Goal: Task Accomplishment & Management: Manage account settings

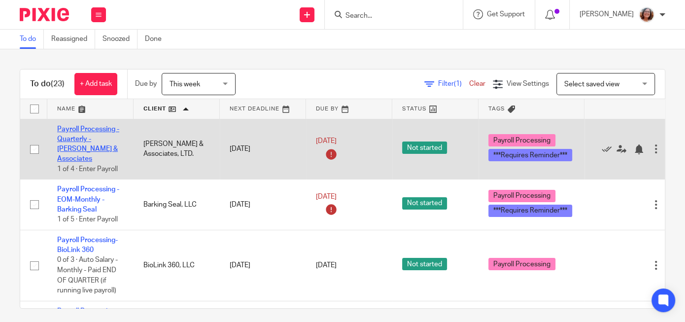
click at [95, 139] on link "Payroll Processing - Quarterly - [PERSON_NAME] & Associates" at bounding box center [88, 144] width 62 height 37
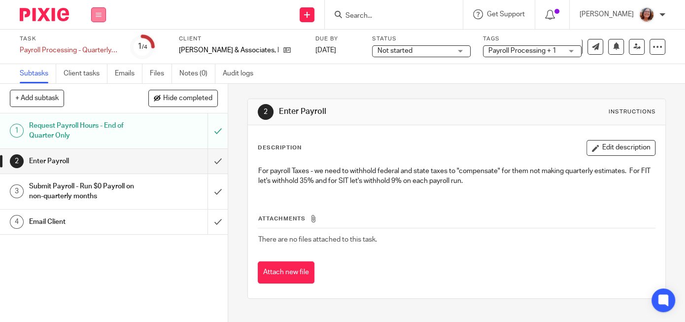
click at [100, 18] on button at bounding box center [98, 14] width 15 height 15
click at [98, 46] on link "Work" at bounding box center [93, 45] width 17 height 7
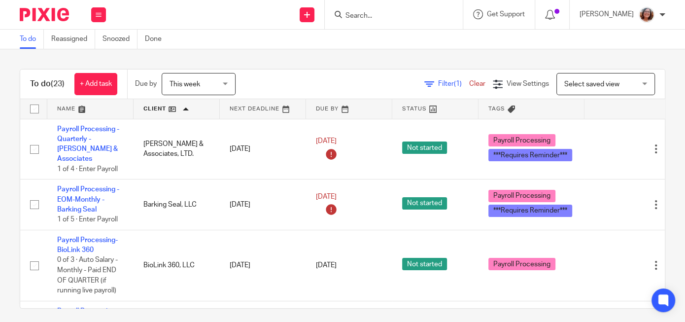
click at [85, 189] on link "Payroll Processing - EOM-Monthly - Barking Seal" at bounding box center [88, 199] width 62 height 27
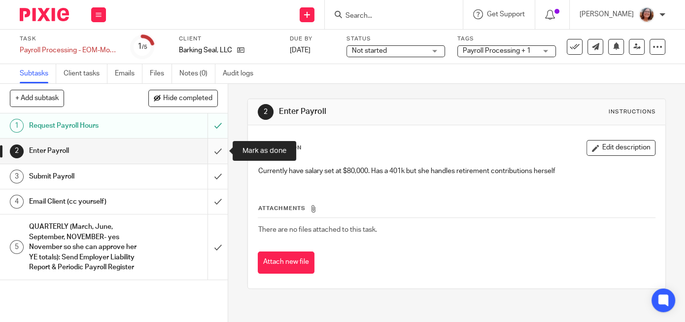
click at [215, 151] on input "submit" at bounding box center [114, 151] width 228 height 25
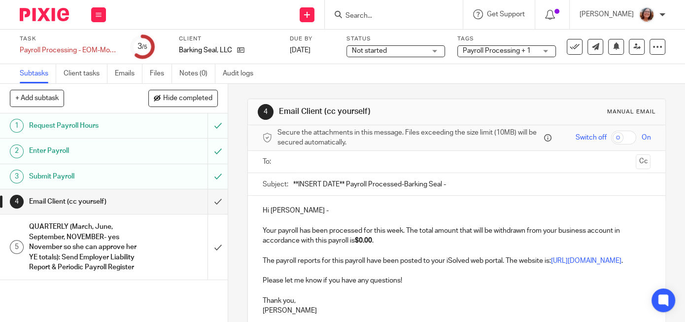
click at [148, 245] on div "QUARTERLY (March, June, September, NOVEMBER- yes November so she can approve he…" at bounding box center [113, 246] width 169 height 55
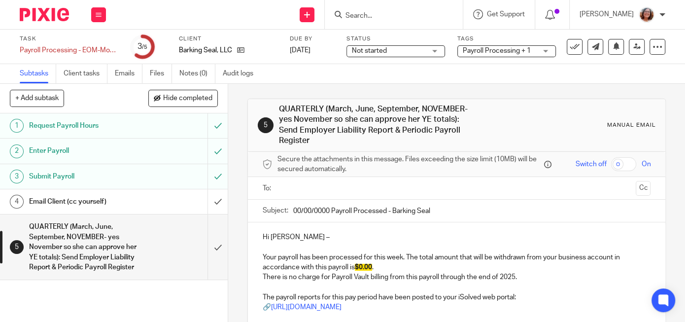
drag, startPoint x: 329, startPoint y: 198, endPoint x: 282, endPoint y: 198, distance: 47.3
click at [293, 200] on input "00/00/0000 Payroll Processed - Barking Seal" at bounding box center [471, 211] width 357 height 22
type input "[DATE] Payroll Processed - Barking Seal"
drag, startPoint x: 375, startPoint y: 255, endPoint x: 362, endPoint y: 256, distance: 12.9
click at [362, 256] on p "Your payroll has been processed for this week. The total amount that will be wi…" at bounding box center [457, 262] width 388 height 20
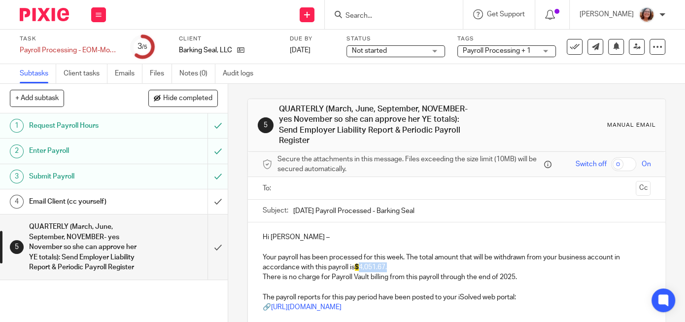
drag, startPoint x: 390, startPoint y: 256, endPoint x: 362, endPoint y: 258, distance: 27.2
click at [362, 258] on p "Your payroll has been processed for this week. The total amount that will be wi…" at bounding box center [457, 262] width 388 height 20
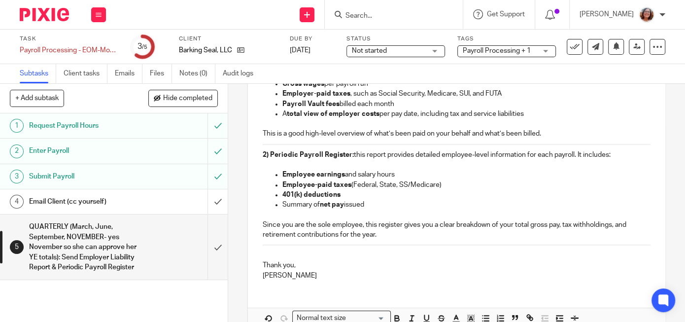
scroll to position [325, 0]
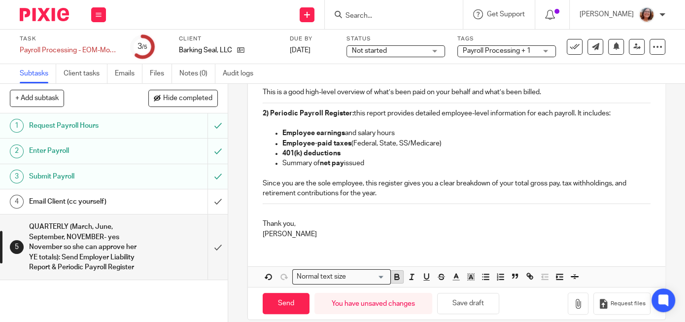
click at [395, 275] on icon "button" at bounding box center [396, 276] width 3 height 2
click at [470, 272] on icon "button" at bounding box center [470, 276] width 9 height 9
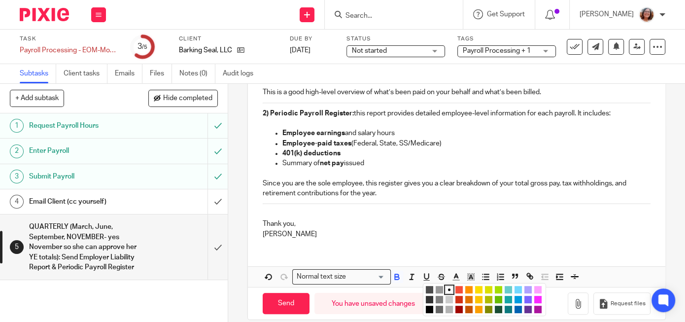
click at [480, 286] on li "color:#FCDC00" at bounding box center [478, 289] width 7 height 7
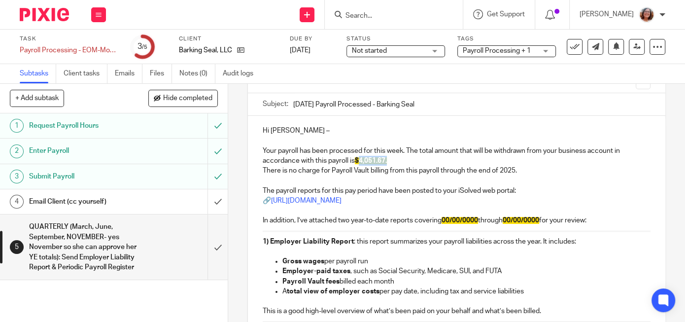
scroll to position [93, 0]
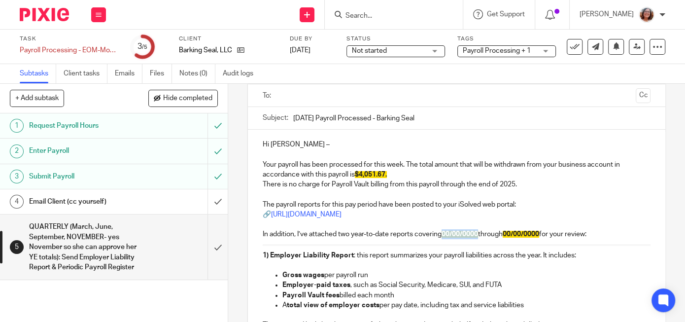
drag, startPoint x: 483, startPoint y: 222, endPoint x: 448, endPoint y: 225, distance: 35.6
click at [448, 231] on span "00/00/0000" at bounding box center [460, 234] width 36 height 7
drag, startPoint x: 533, startPoint y: 223, endPoint x: 497, endPoint y: 224, distance: 36.0
click at [497, 231] on span "00/00/0000" at bounding box center [507, 234] width 36 height 7
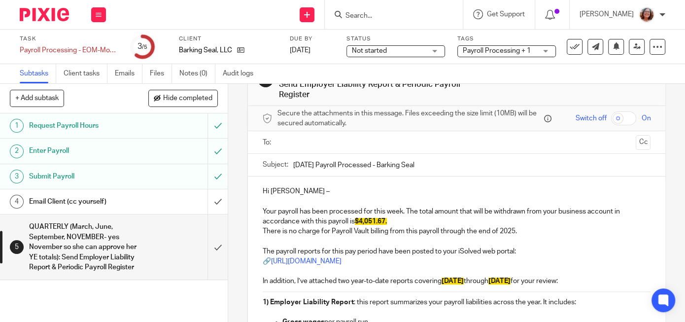
scroll to position [0, 0]
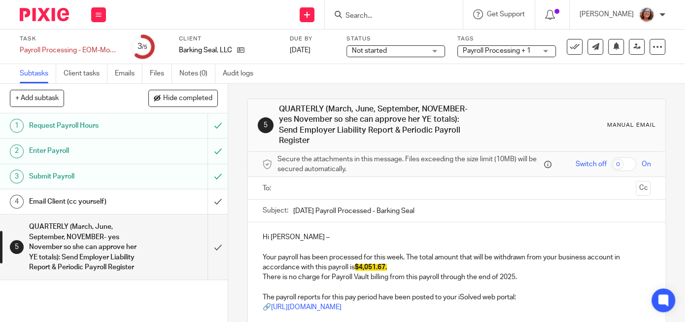
click at [330, 182] on input "text" at bounding box center [456, 187] width 351 height 11
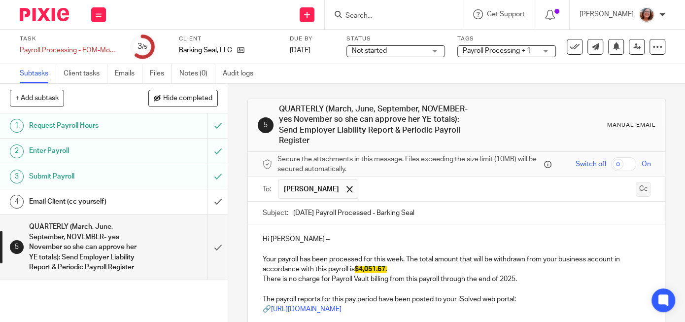
click at [647, 182] on button "Cc" at bounding box center [643, 189] width 15 height 15
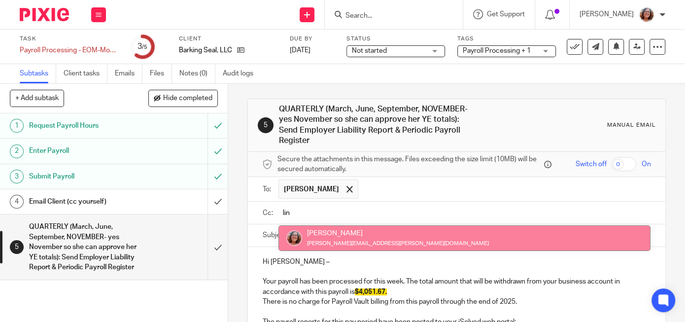
type input "lin"
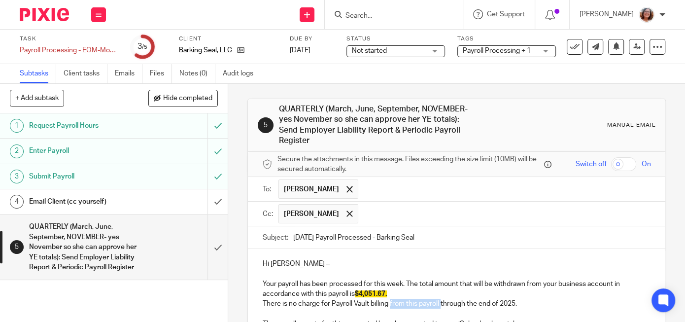
drag, startPoint x: 442, startPoint y: 292, endPoint x: 391, endPoint y: 292, distance: 50.8
click at [391, 299] on p "There is no charge for Payroll Vault billing from this payroll through the end …" at bounding box center [457, 304] width 388 height 10
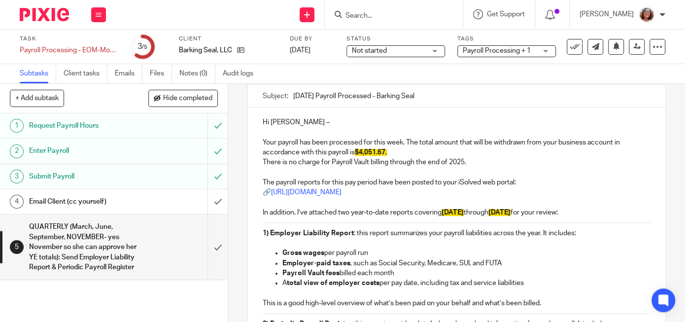
scroll to position [352, 0]
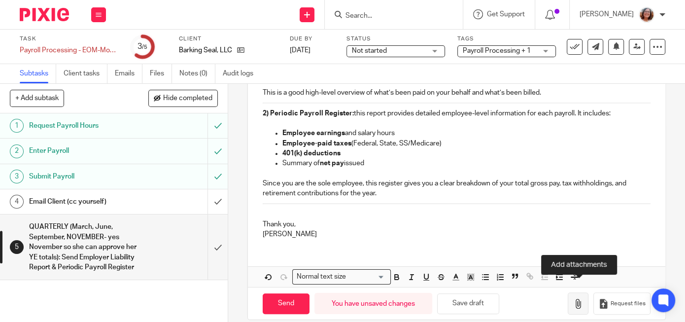
click at [583, 299] on icon "button" at bounding box center [578, 304] width 10 height 10
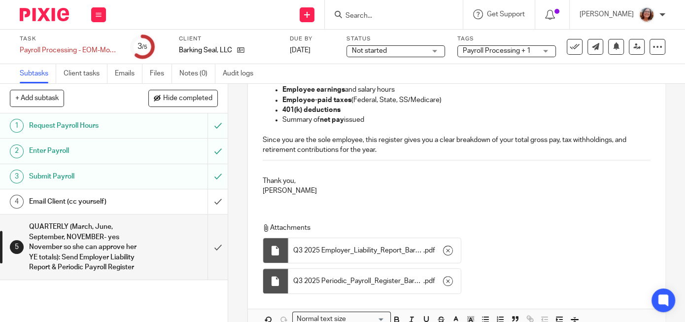
scroll to position [438, 0]
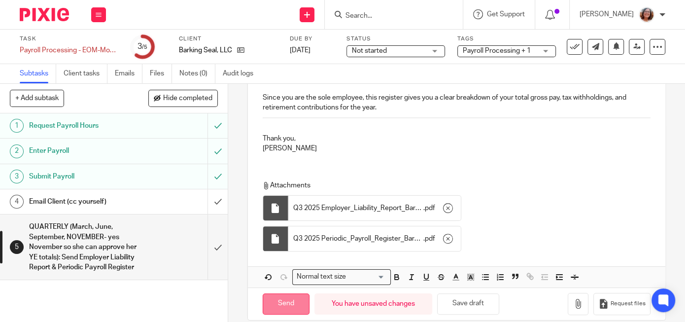
click at [296, 295] on input "Send" at bounding box center [286, 303] width 47 height 21
type input "Sent"
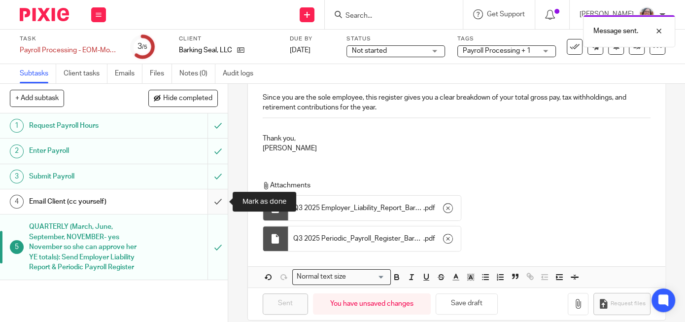
click at [220, 204] on input "submit" at bounding box center [114, 201] width 228 height 25
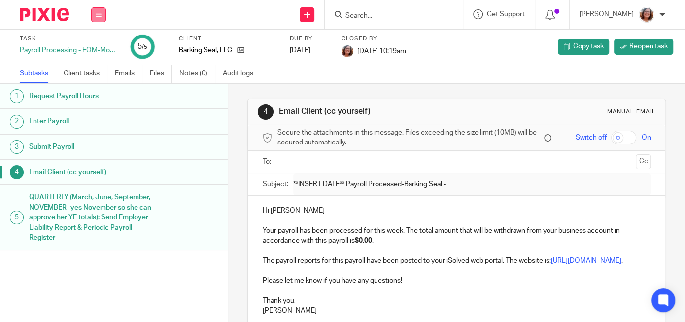
click at [97, 21] on button at bounding box center [98, 14] width 15 height 15
click at [100, 44] on link "Work" at bounding box center [93, 45] width 17 height 7
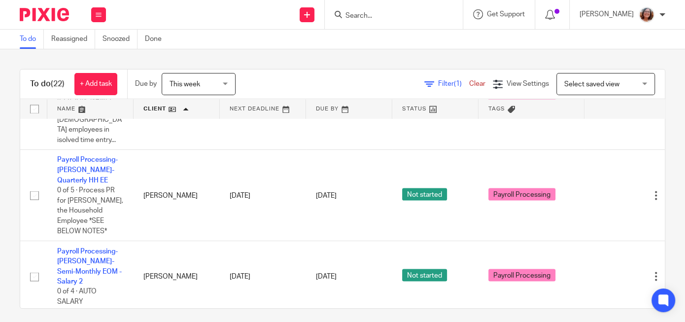
scroll to position [6, 0]
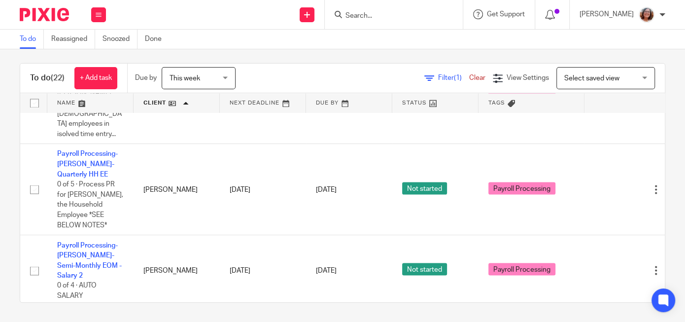
click at [74, 313] on link "Monthly-EOM-Wind Creek Performance" at bounding box center [88, 321] width 62 height 17
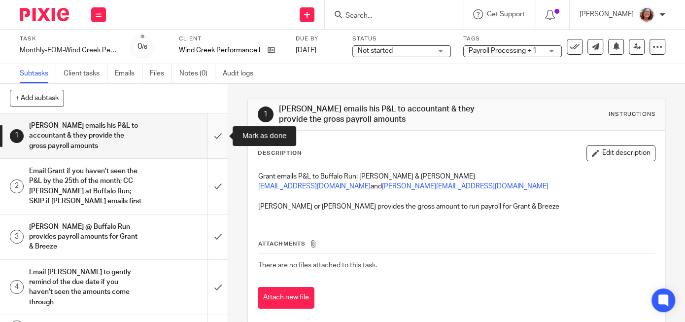
click at [217, 137] on input "submit" at bounding box center [114, 135] width 228 height 45
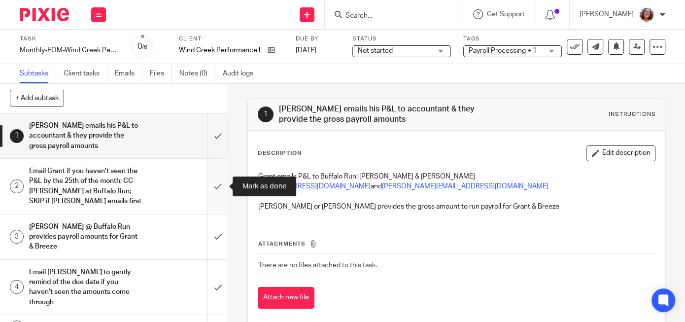
click at [212, 186] on input "submit" at bounding box center [114, 186] width 228 height 55
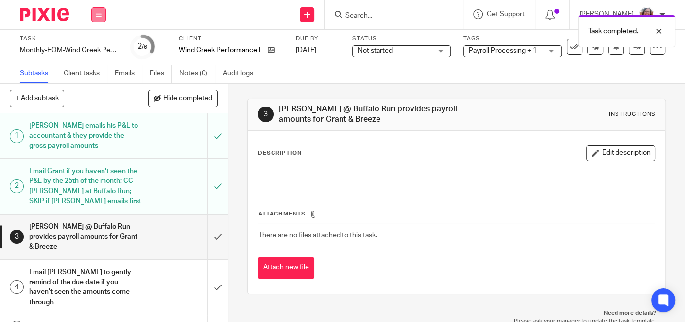
click at [94, 14] on button at bounding box center [98, 14] width 15 height 15
click at [96, 47] on link "Work" at bounding box center [93, 45] width 17 height 7
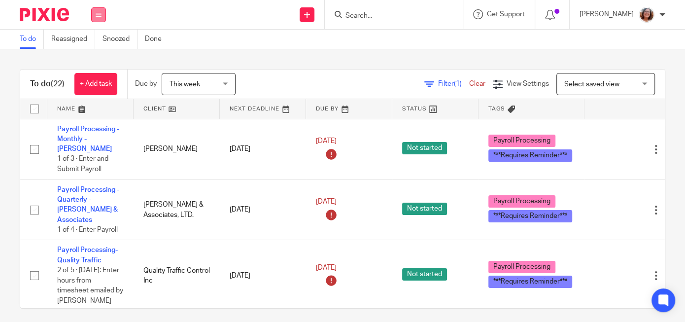
click at [101, 13] on icon at bounding box center [99, 15] width 6 height 6
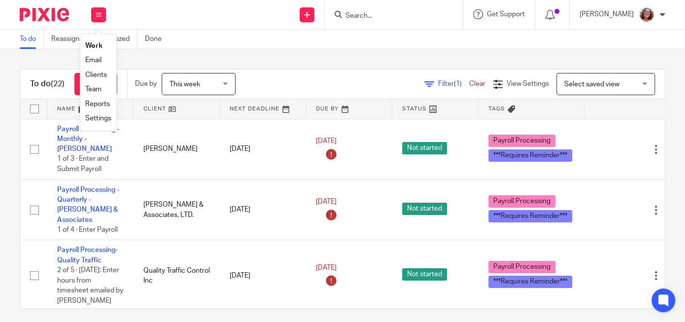
click at [90, 116] on link "Settings" at bounding box center [98, 118] width 26 height 7
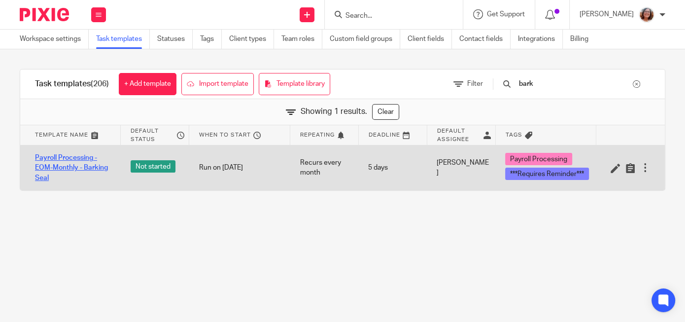
type input "bark"
click at [81, 167] on link "Payroll Processing - EOM-Monthly - Barking Seal" at bounding box center [73, 168] width 76 height 30
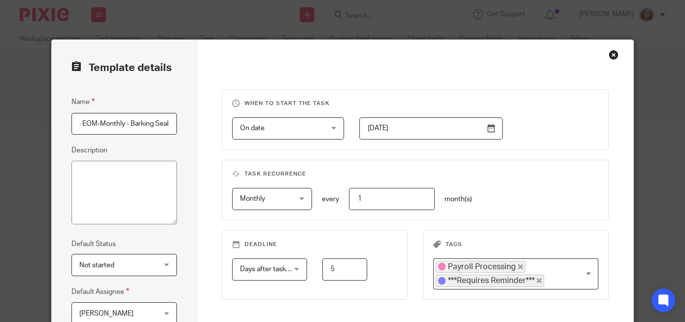
scroll to position [180, 0]
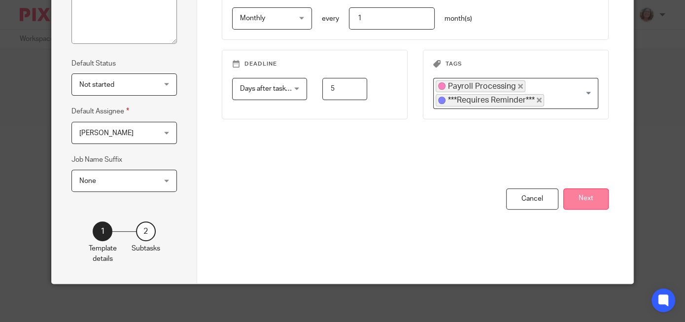
click at [594, 192] on button "Next" at bounding box center [586, 198] width 45 height 21
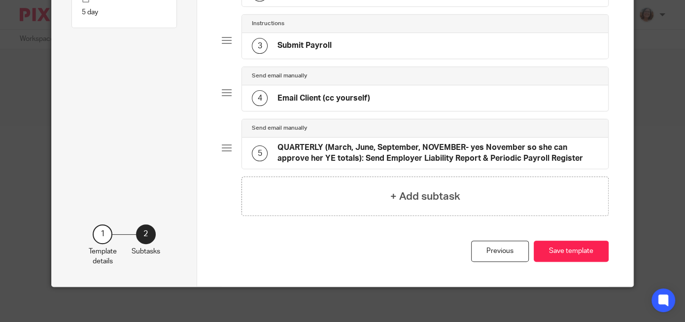
click at [552, 153] on h4 "QUARTERLY (March, June, September, NOVEMBER- yes November so she can approve he…" at bounding box center [438, 152] width 321 height 21
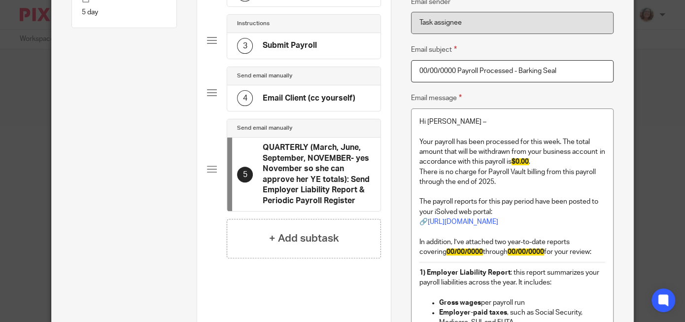
scroll to position [0, 305]
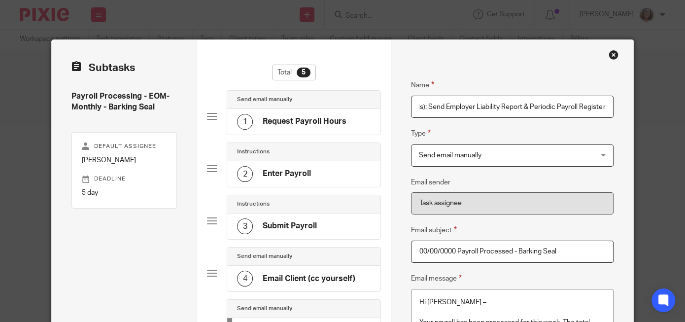
drag, startPoint x: 605, startPoint y: 106, endPoint x: 566, endPoint y: 106, distance: 39.4
click at [566, 106] on fieldset "Name QUARTERLY (March, June, September, NOVEMBER- yes November so she can appro…" at bounding box center [512, 91] width 202 height 53
click at [604, 104] on input "QUARTERLY (March, June, September, NOVEMBER- yes November so she can approve he…" at bounding box center [512, 107] width 202 height 22
drag, startPoint x: 604, startPoint y: 105, endPoint x: 353, endPoint y: 116, distance: 252.2
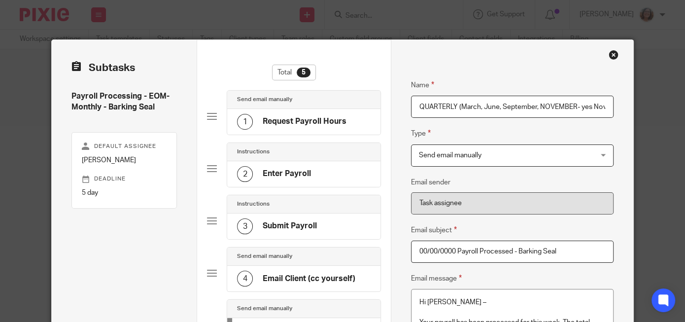
click at [411, 116] on input "QUARTERLY (March, June, September, NOVEMBER- yes November so she can approve he…" at bounding box center [512, 107] width 202 height 22
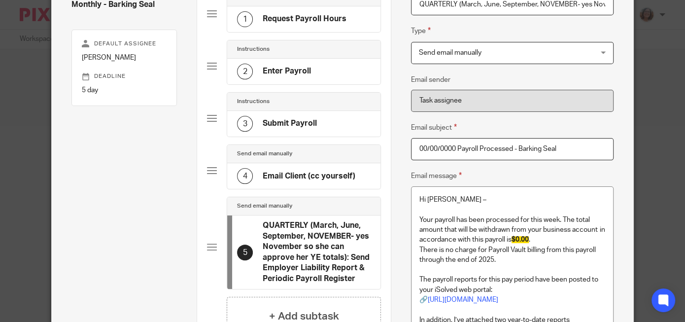
scroll to position [93, 0]
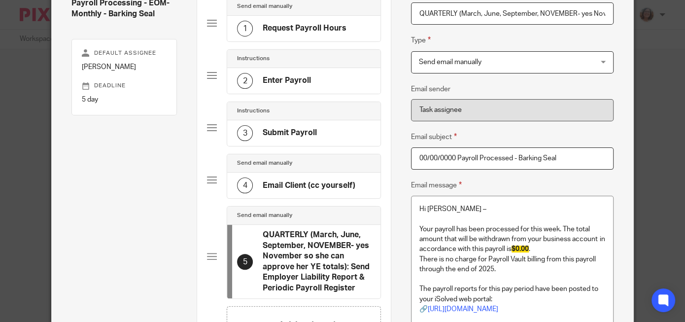
drag, startPoint x: 519, startPoint y: 156, endPoint x: 382, endPoint y: 162, distance: 137.2
click at [411, 162] on input "00/00/0000 Payroll Processed - Barking Seal" at bounding box center [512, 158] width 202 height 22
click at [514, 215] on p at bounding box center [512, 219] width 185 height 10
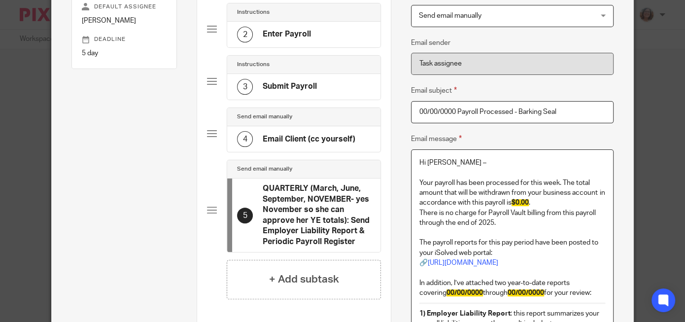
click at [628, 210] on div "Name Request Payroll Hours Type Send email manually Send email manually Instruc…" at bounding box center [512, 316] width 242 height 833
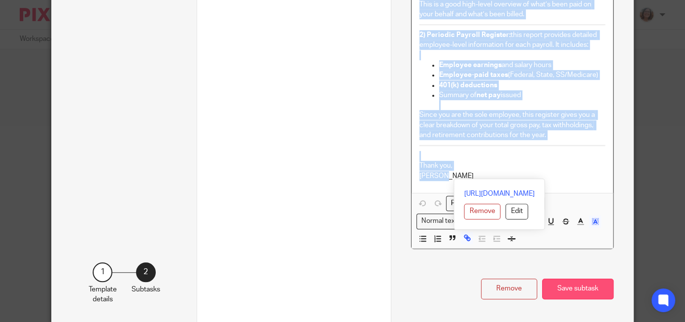
scroll to position [568, 0]
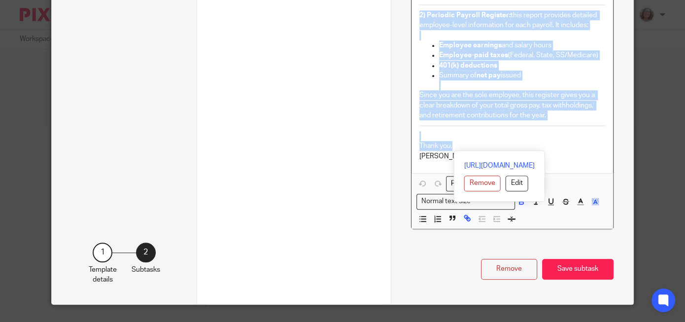
drag, startPoint x: 420, startPoint y: 180, endPoint x: 464, endPoint y: 146, distance: 55.9
copy div "Your payroll has been processed for this week. The total amount that will be wi…"
click at [492, 140] on p at bounding box center [512, 136] width 185 height 10
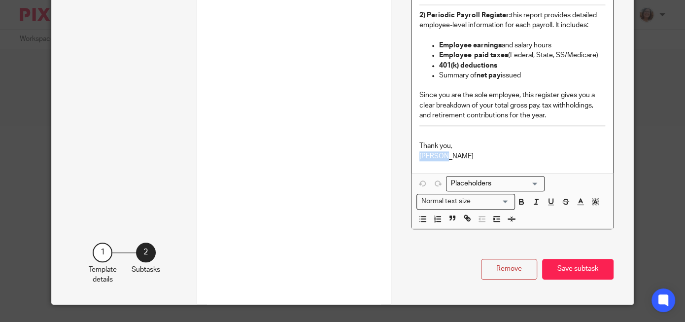
drag, startPoint x: 447, startPoint y: 155, endPoint x: 413, endPoint y: 153, distance: 34.1
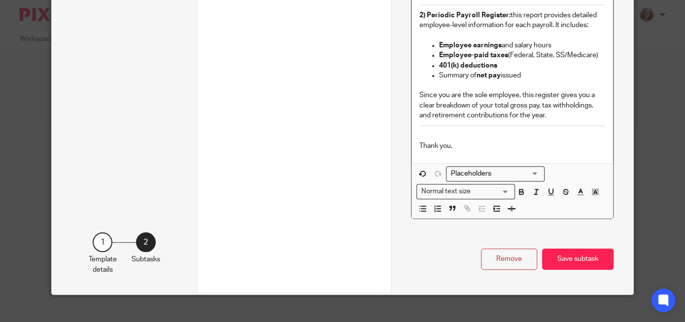
click at [458, 147] on p "Thank you," at bounding box center [512, 146] width 185 height 10
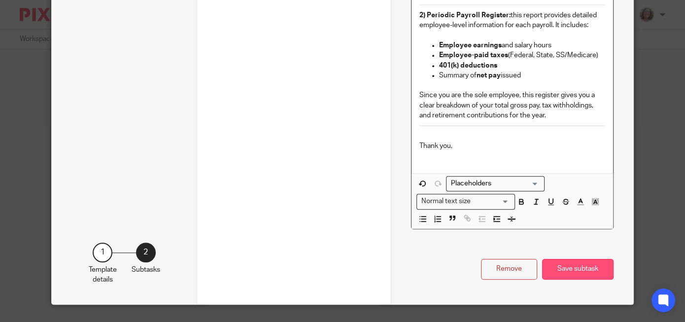
click at [576, 266] on button "Save subtask" at bounding box center [577, 269] width 71 height 21
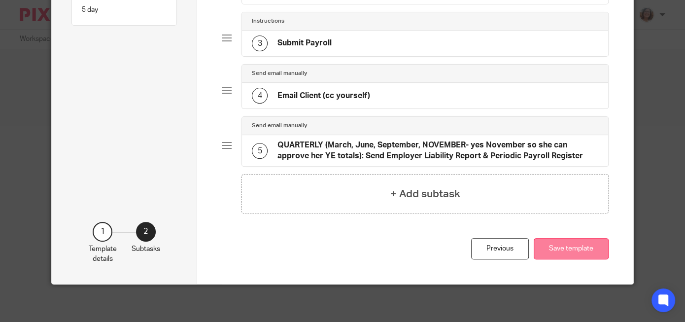
click at [568, 247] on button "Save template" at bounding box center [571, 248] width 75 height 21
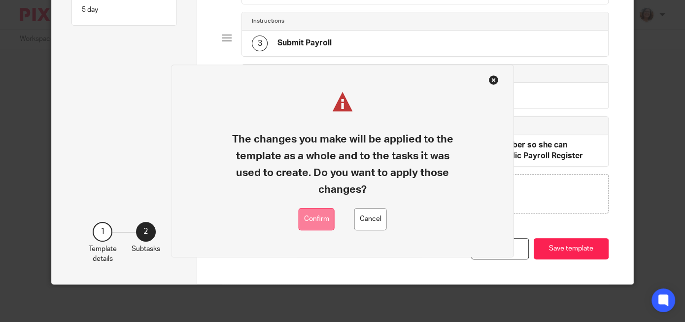
click at [328, 220] on button "Confirm" at bounding box center [317, 220] width 36 height 22
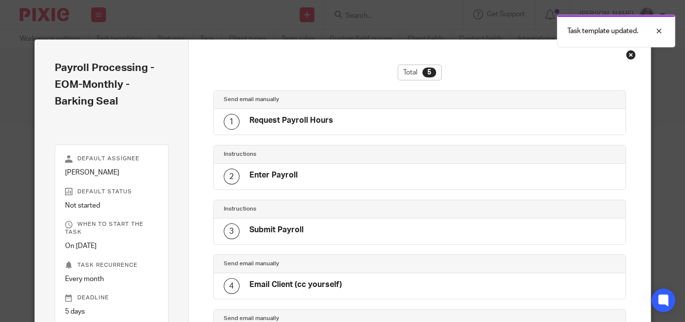
click at [629, 56] on div "Close this dialog window" at bounding box center [631, 55] width 10 height 10
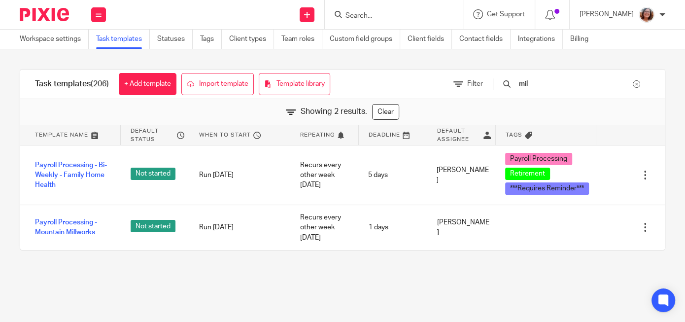
type input "mile"
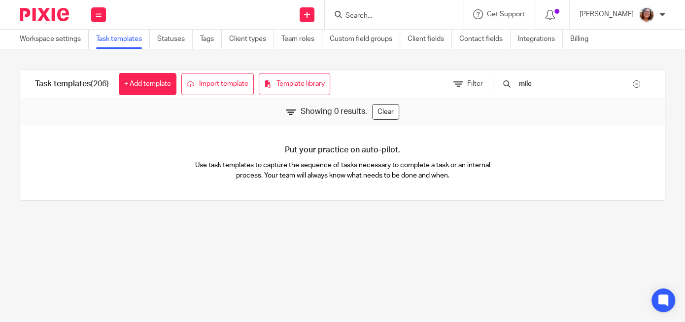
drag, startPoint x: 562, startPoint y: 84, endPoint x: 507, endPoint y: 88, distance: 54.3
click at [518, 88] on input "mile" at bounding box center [575, 83] width 115 height 11
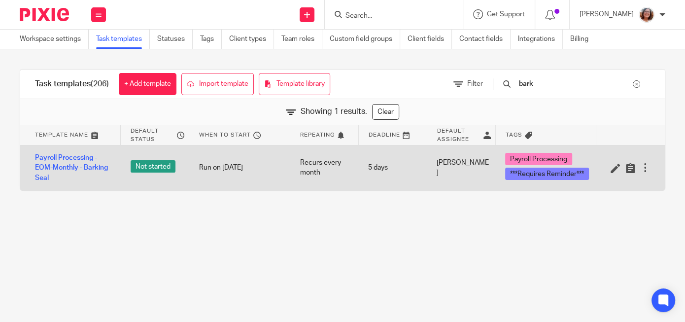
type input "bark"
click at [646, 166] on div at bounding box center [645, 168] width 10 height 10
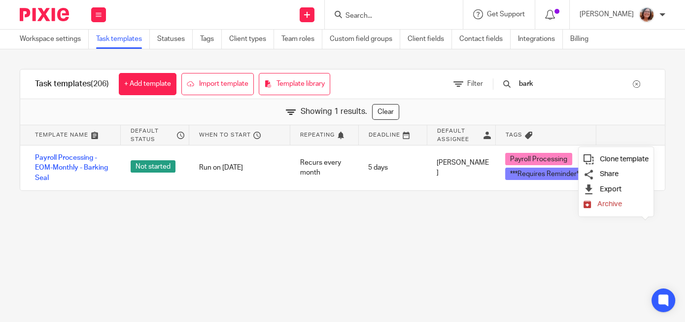
click at [639, 159] on span "Clone template" at bounding box center [624, 158] width 49 height 7
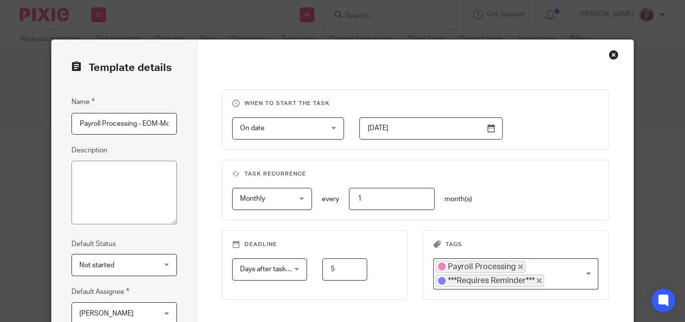
scroll to position [0, 100]
drag, startPoint x: 170, startPoint y: 121, endPoint x: 121, endPoint y: 123, distance: 48.9
click at [121, 123] on fieldset "Name Payroll Processing - EOM-Monthly - Barking Seal 2025-09-25" at bounding box center [124, 115] width 106 height 38
drag, startPoint x: 168, startPoint y: 121, endPoint x: 150, endPoint y: 123, distance: 17.9
click at [150, 123] on fieldset "Name Payroll Processing - EOM-Monthly - Barking Seal 2025-09-25" at bounding box center [124, 115] width 106 height 38
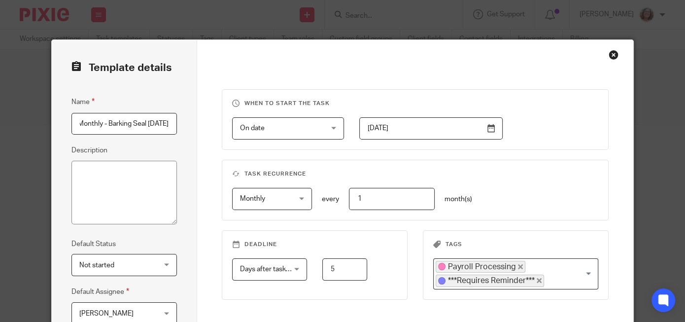
drag, startPoint x: 92, startPoint y: 122, endPoint x: 204, endPoint y: 129, distance: 112.2
click at [177, 128] on input "Payroll Processing - EOM-Monthly - Barking Seal 2025-09-25" at bounding box center [124, 124] width 106 height 22
type input "Payroll Processing - EOM-Monthly - Milestone Remodeling"
click at [494, 129] on input "2024-05-20" at bounding box center [430, 128] width 143 height 22
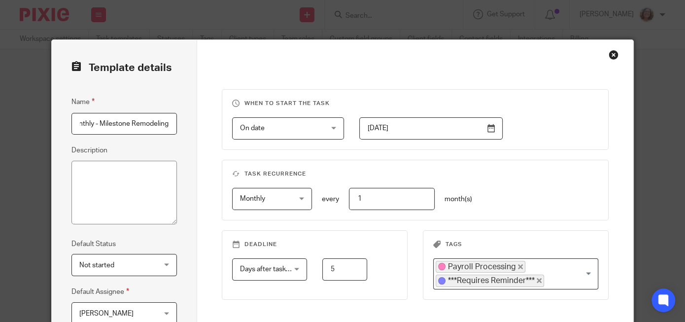
click at [532, 169] on fieldset "Task recurrence Monthly Monthly No repeat Weekly Monthly Yearly monthly every 1…" at bounding box center [415, 190] width 387 height 61
click at [403, 134] on input "2024-05-20" at bounding box center [430, 128] width 143 height 22
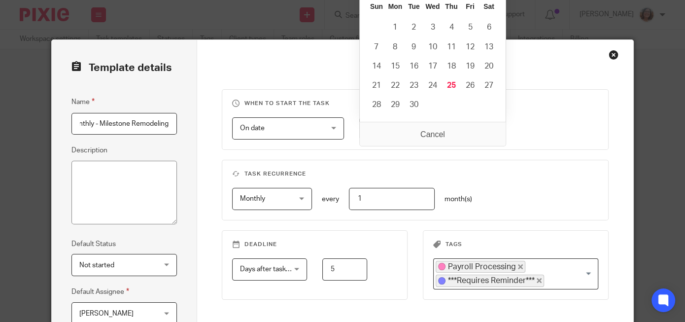
click at [395, 168] on fieldset "Task recurrence Monthly Monthly No repeat Weekly Monthly Yearly monthly every 1…" at bounding box center [415, 190] width 387 height 61
drag, startPoint x: 406, startPoint y: 130, endPoint x: 346, endPoint y: 135, distance: 60.4
click at [359, 135] on input "2024-05-20" at bounding box center [430, 128] width 143 height 22
click at [574, 136] on div "On date On date Disable On date Week day Month day On client date field JobTemp…" at bounding box center [408, 128] width 382 height 22
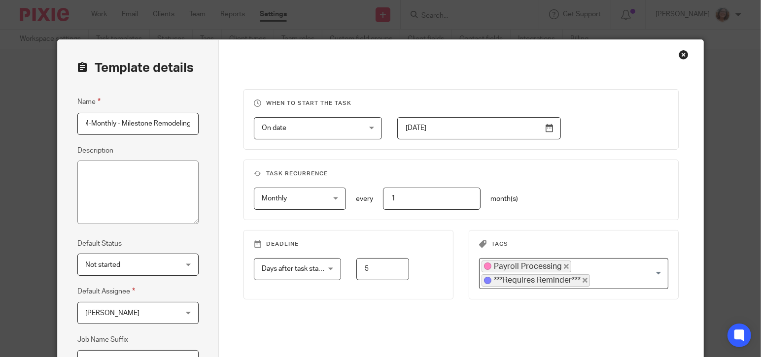
scroll to position [0, 75]
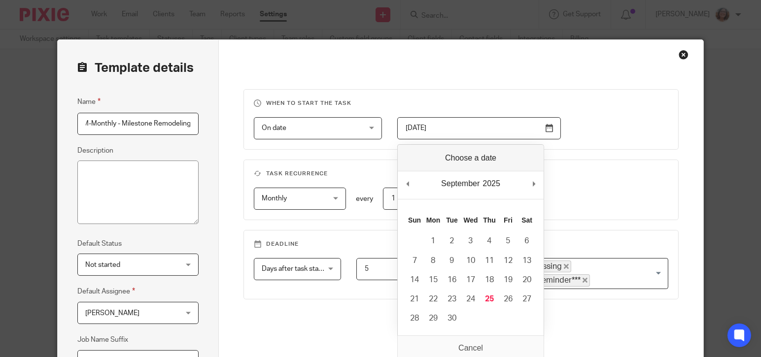
click at [549, 130] on input "2024-05-20" at bounding box center [479, 128] width 164 height 22
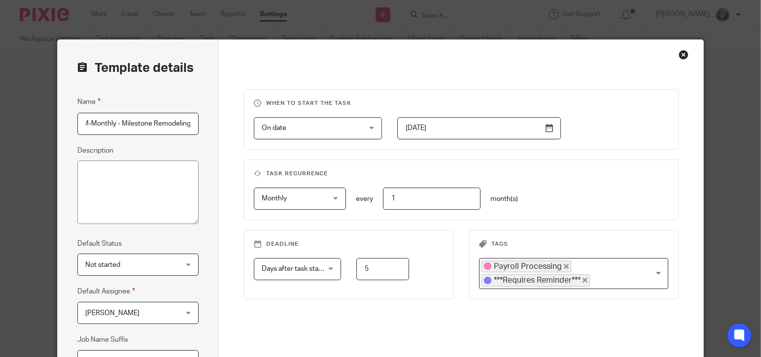
click at [550, 128] on input "2025-09-23" at bounding box center [479, 128] width 164 height 22
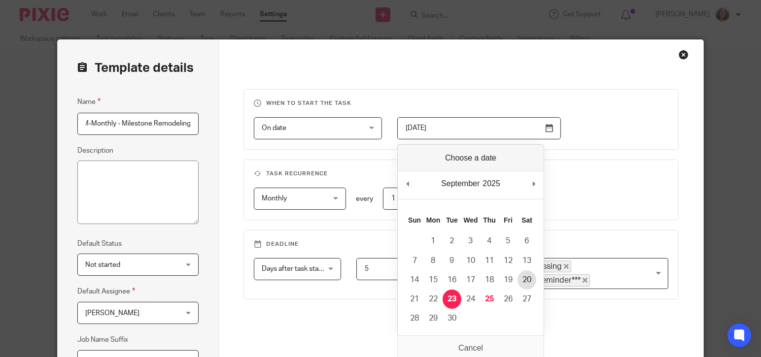
type input "2025-09-20"
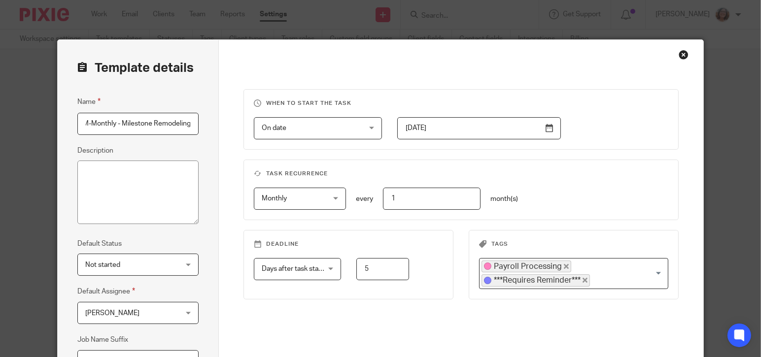
scroll to position [47, 0]
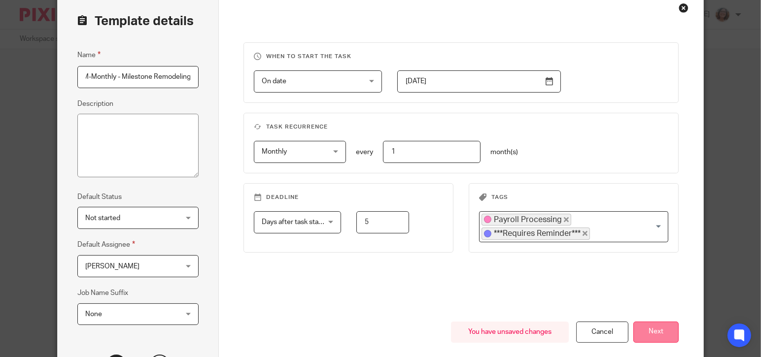
click at [655, 321] on button "Next" at bounding box center [656, 332] width 45 height 21
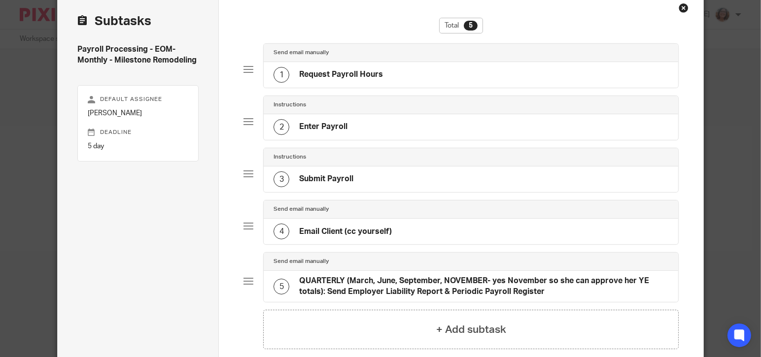
click at [380, 71] on h4 "Request Payroll Hours" at bounding box center [341, 75] width 84 height 10
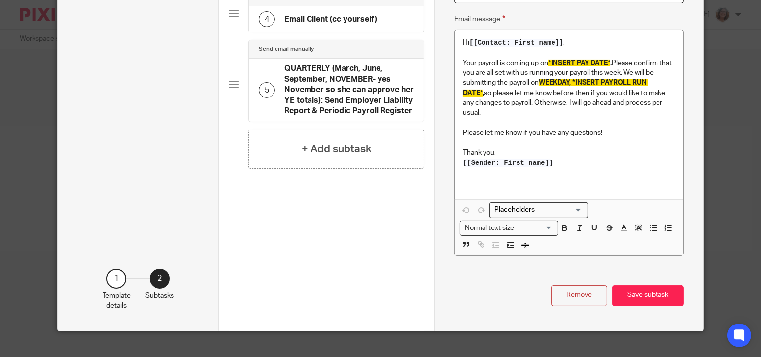
scroll to position [262, 0]
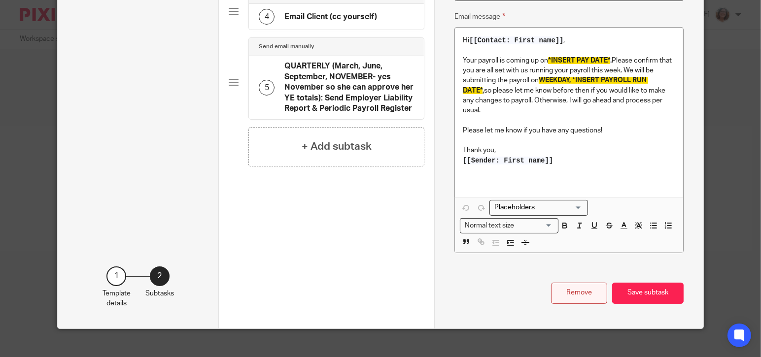
click at [565, 283] on button "Remove" at bounding box center [579, 293] width 56 height 21
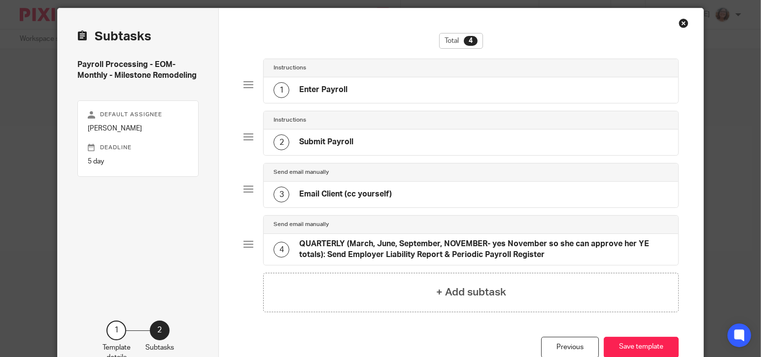
scroll to position [0, 0]
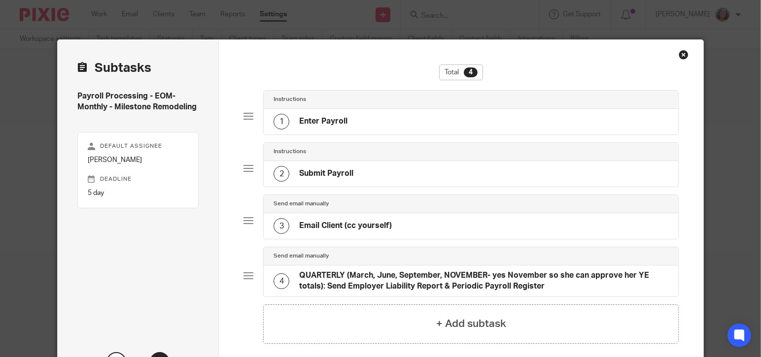
click at [349, 118] on div "1 Enter Payroll" at bounding box center [471, 122] width 415 height 26
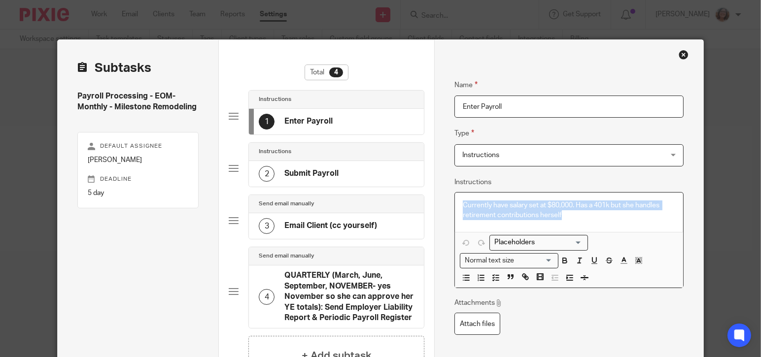
drag, startPoint x: 516, startPoint y: 215, endPoint x: 431, endPoint y: 191, distance: 87.7
click at [440, 200] on div "Name Enter Payroll Type Instructions Instructions Instructions Document signing…" at bounding box center [568, 232] width 269 height 385
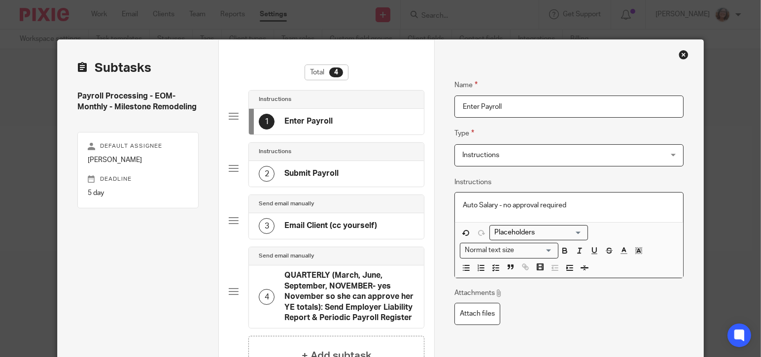
scroll to position [47, 0]
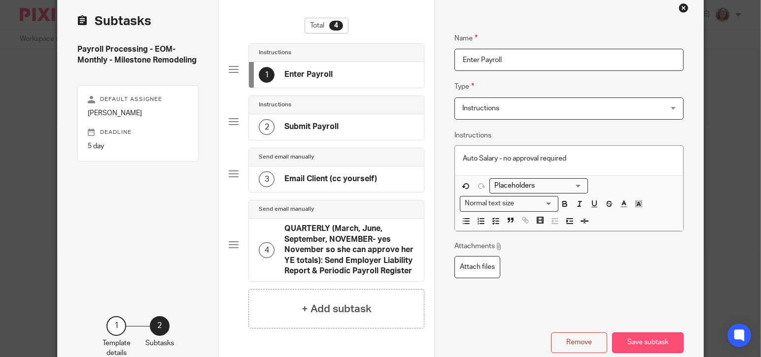
click at [650, 321] on button "Save subtask" at bounding box center [647, 343] width 71 height 21
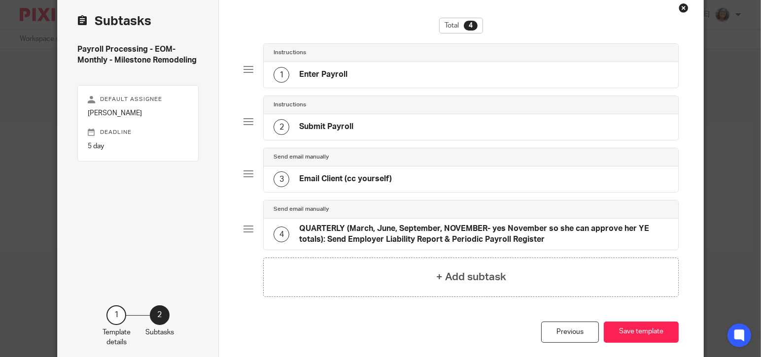
click at [373, 175] on h4 "Email Client (cc yourself)" at bounding box center [345, 179] width 93 height 10
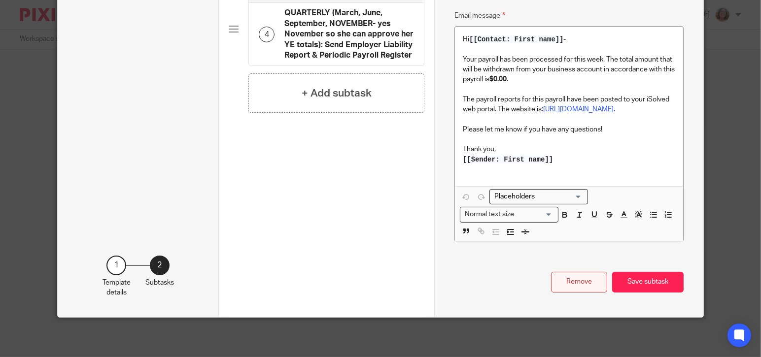
click at [568, 283] on button "Remove" at bounding box center [579, 282] width 56 height 21
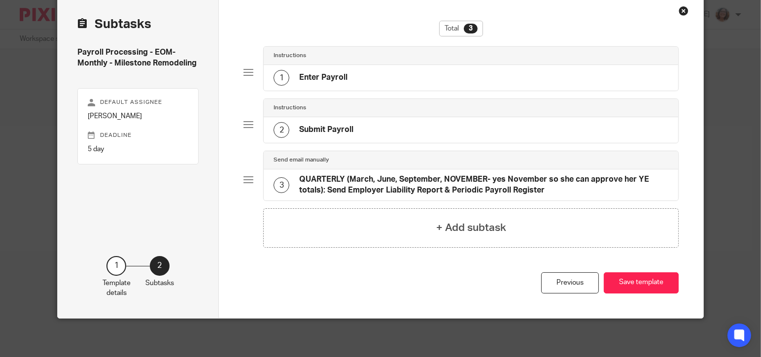
click at [348, 127] on h4 "Submit Payroll" at bounding box center [326, 130] width 54 height 10
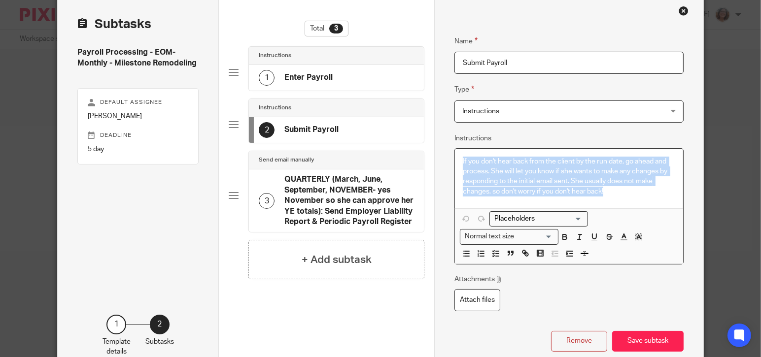
drag, startPoint x: 609, startPoint y: 192, endPoint x: 459, endPoint y: 159, distance: 153.9
click at [459, 159] on div "If you don't hear back from the client by the run date, go ahead and process. S…" at bounding box center [569, 179] width 228 height 60
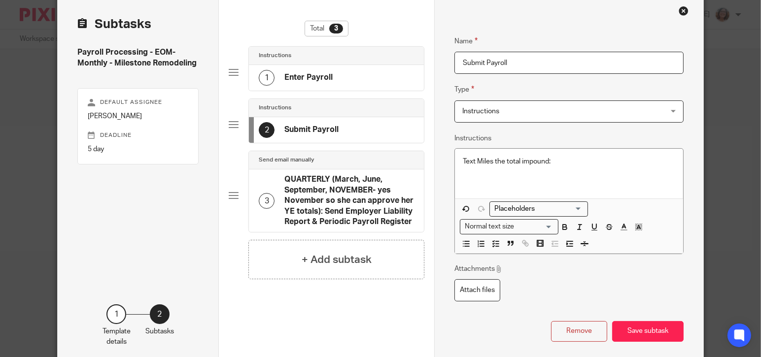
click at [676, 188] on div "Text Miles the total impound:" at bounding box center [569, 174] width 228 height 50
drag, startPoint x: 455, startPoint y: 73, endPoint x: 434, endPoint y: 76, distance: 21.0
click at [455, 74] on input "Submit Payroll" at bounding box center [569, 63] width 229 height 22
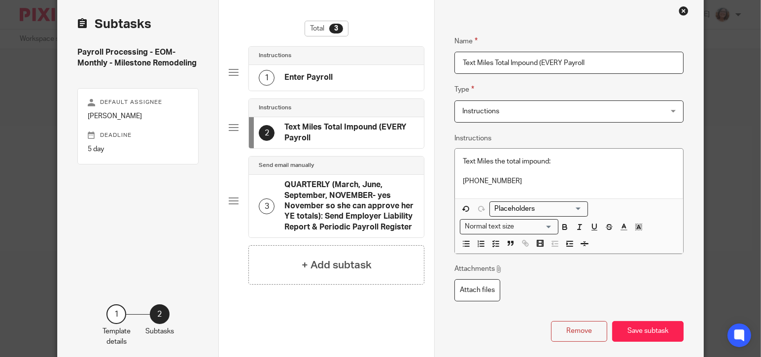
click at [639, 61] on input "Text Miles Total Impound (EVERY Payroll" at bounding box center [569, 63] width 229 height 22
type input "Text Miles Total Impound (EVERY Payroll)"
click at [635, 321] on button "Save subtask" at bounding box center [647, 331] width 71 height 21
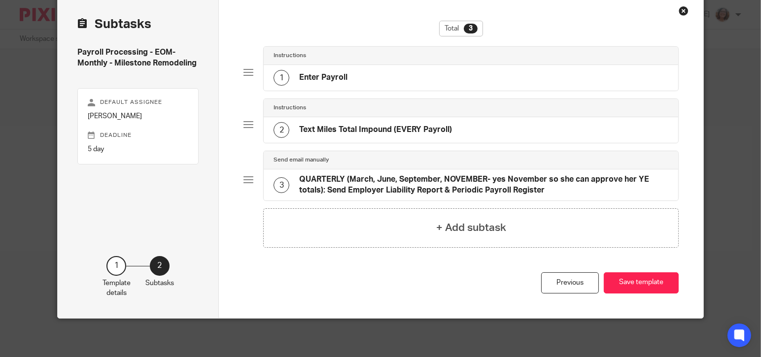
click at [362, 78] on div "1 Enter Payroll" at bounding box center [471, 78] width 415 height 26
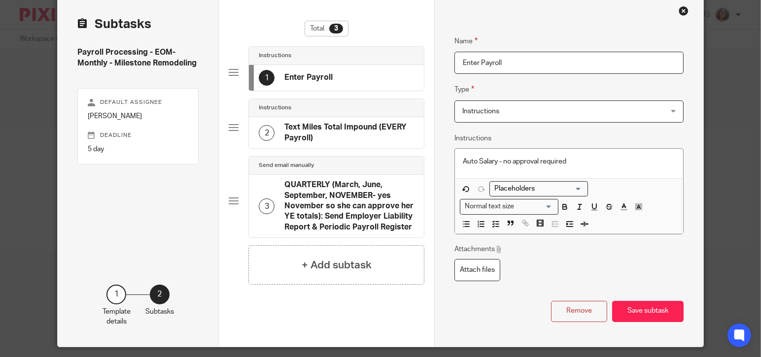
drag, startPoint x: 482, startPoint y: 61, endPoint x: 431, endPoint y: 62, distance: 50.3
click at [455, 62] on input "Enter Payroll" at bounding box center [569, 63] width 229 height 22
type input "Process Payroll"
click at [590, 163] on p "Auto Salary - no approval required" at bounding box center [569, 162] width 213 height 10
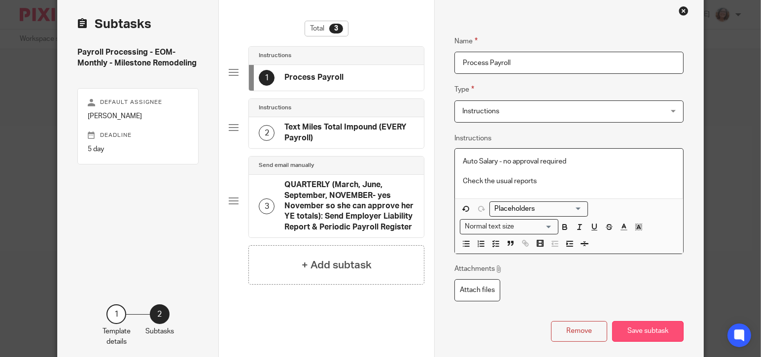
click at [662, 321] on button "Save subtask" at bounding box center [647, 331] width 71 height 21
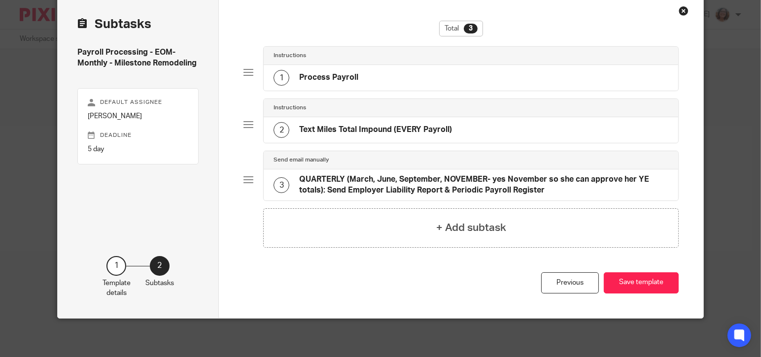
click at [442, 181] on h4 "QUARTERLY (March, June, September, NOVEMBER- yes November so she can approve he…" at bounding box center [483, 185] width 369 height 21
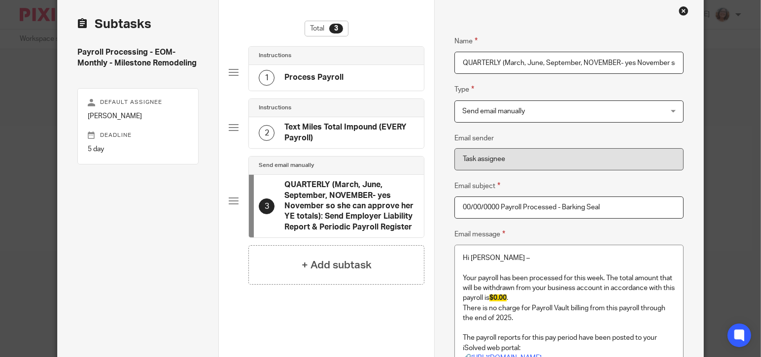
scroll to position [0, 278]
drag, startPoint x: 497, startPoint y: 256, endPoint x: 477, endPoint y: 257, distance: 20.2
click at [477, 257] on p "Hi Maureen –" at bounding box center [569, 258] width 213 height 10
drag, startPoint x: 605, startPoint y: 209, endPoint x: 564, endPoint y: 208, distance: 41.9
click at [564, 208] on input "00/00/0000 Payroll Processed - Barking Seal" at bounding box center [569, 208] width 229 height 22
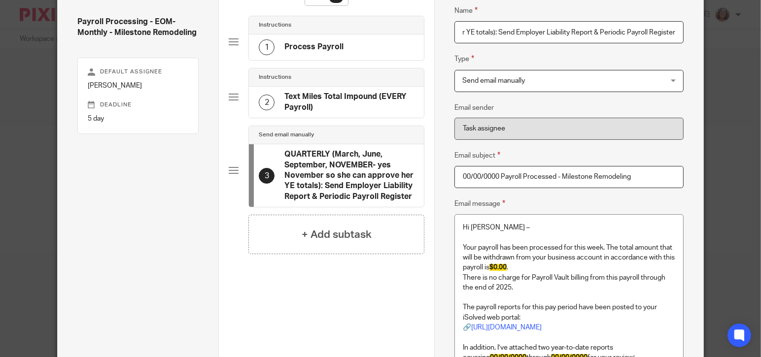
scroll to position [91, 0]
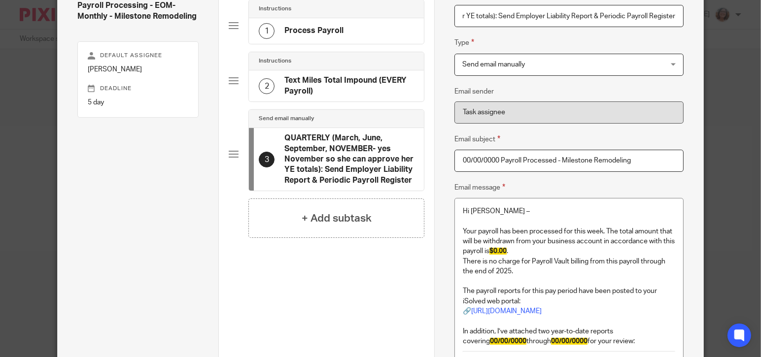
type input "00/00/0000 Payroll Processed - Milestone Remodeling"
drag, startPoint x: 482, startPoint y: 272, endPoint x: 458, endPoint y: 265, distance: 25.6
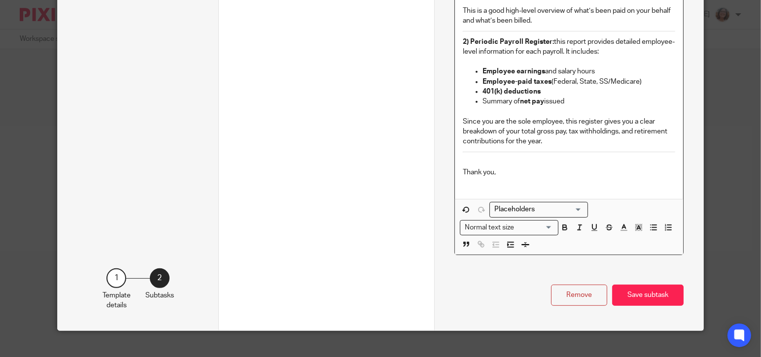
scroll to position [533, 0]
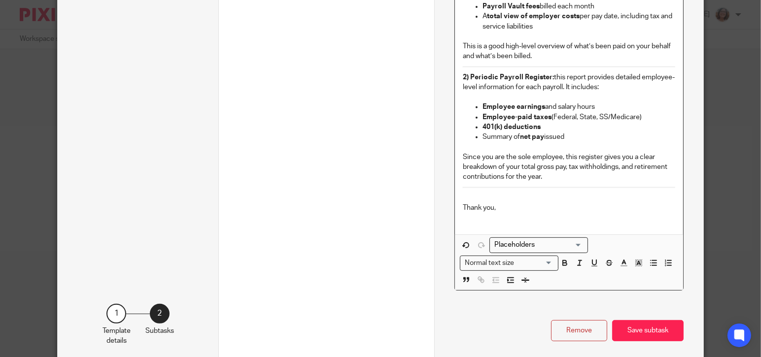
click at [564, 183] on div "Hi Miles – Your payroll has been processed for this week. The total amount that…" at bounding box center [569, 19] width 228 height 432
click at [660, 321] on button "Save subtask" at bounding box center [647, 330] width 71 height 21
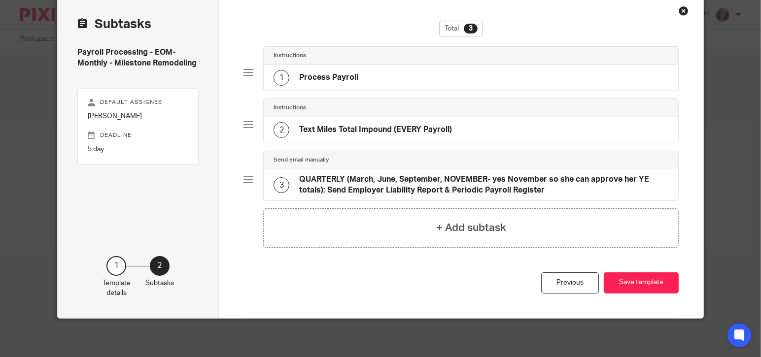
click at [606, 184] on h4 "QUARTERLY (March, June, September, NOVEMBER- yes November so she can approve he…" at bounding box center [483, 185] width 369 height 21
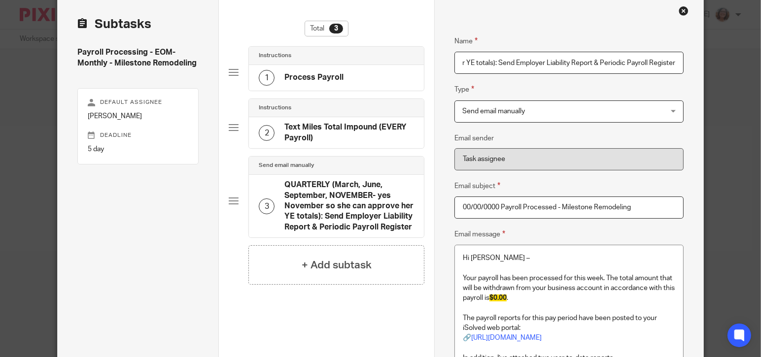
click at [631, 60] on input "QUARTERLY (March, June, September, NOVEMBER- yes November so she can approve he…" at bounding box center [569, 63] width 229 height 22
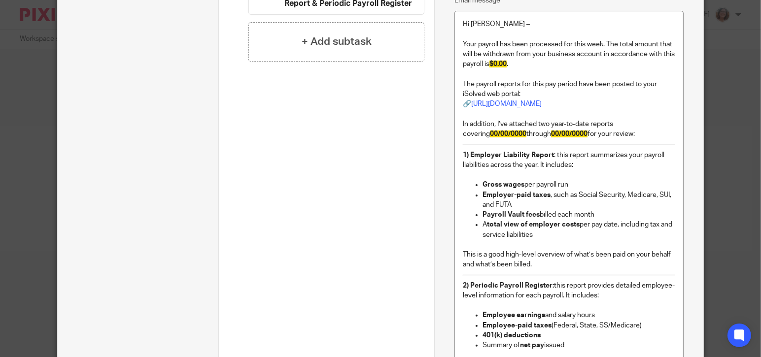
scroll to position [533, 0]
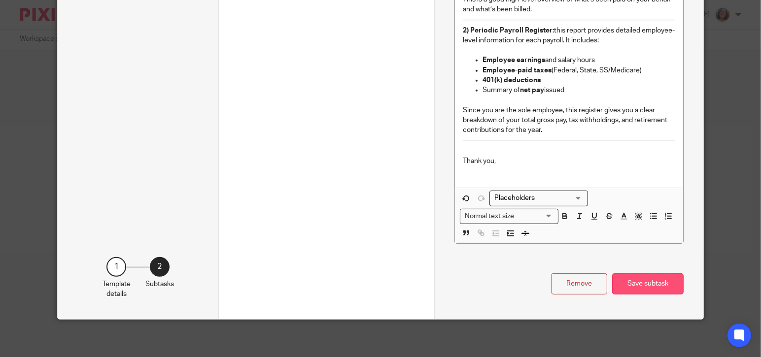
type input "QUARTERLY (March, June, September, NOVEMBER- yes November so Miles or Maureen c…"
click at [654, 280] on button "Save subtask" at bounding box center [647, 284] width 71 height 21
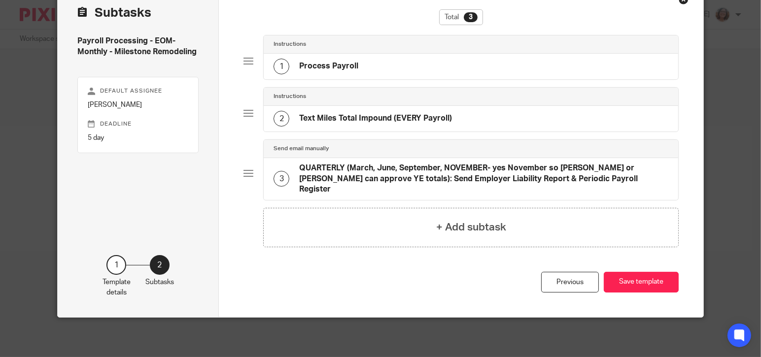
scroll to position [44, 0]
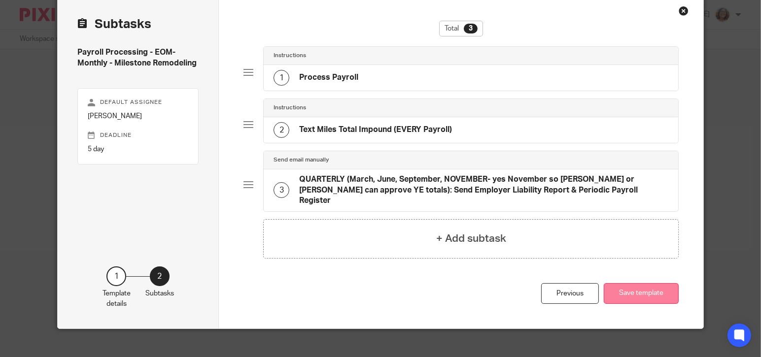
click at [640, 284] on button "Save template" at bounding box center [641, 294] width 75 height 21
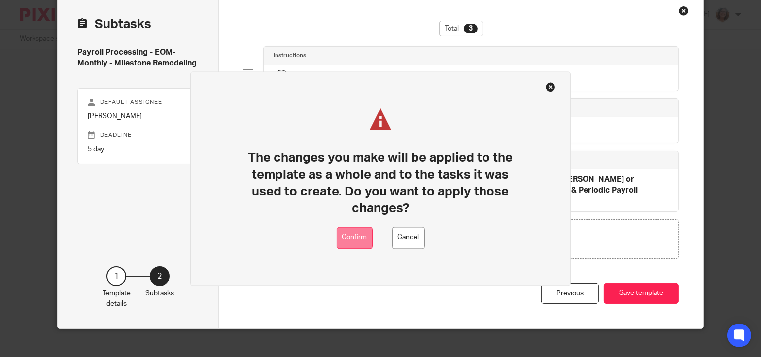
click at [356, 237] on button "Confirm" at bounding box center [355, 238] width 36 height 22
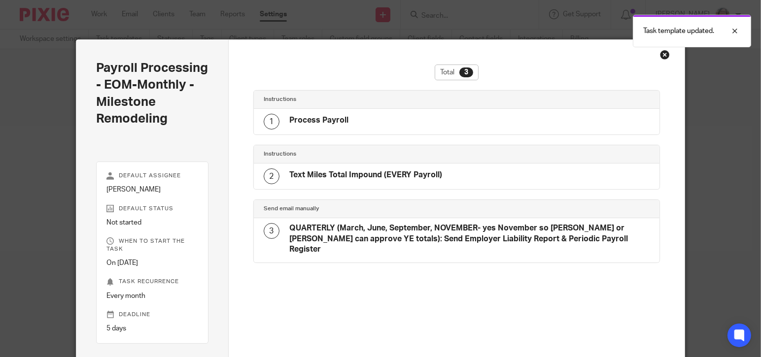
scroll to position [139, 0]
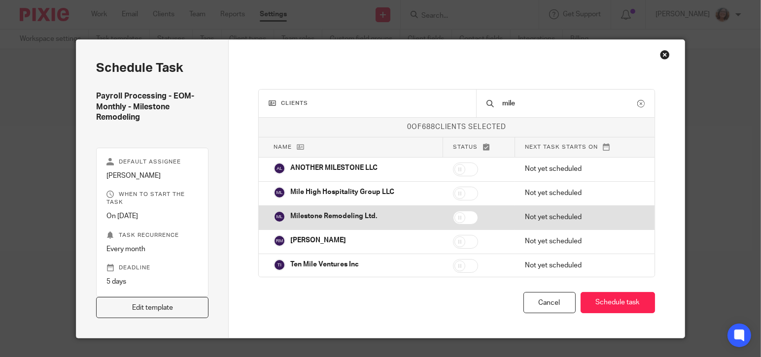
type input "mile"
click at [468, 214] on input "checkbox" at bounding box center [465, 218] width 25 height 14
checkbox input "true"
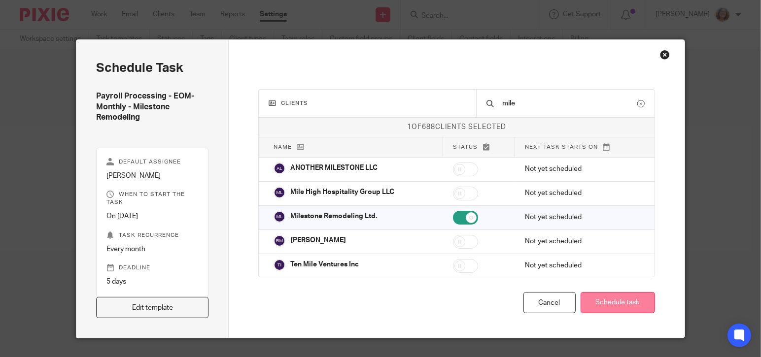
click at [613, 303] on button "Schedule task" at bounding box center [618, 302] width 74 height 21
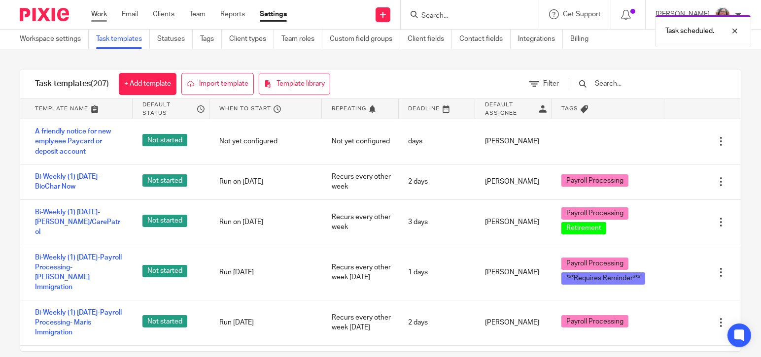
click at [99, 13] on link "Work" at bounding box center [99, 14] width 16 height 10
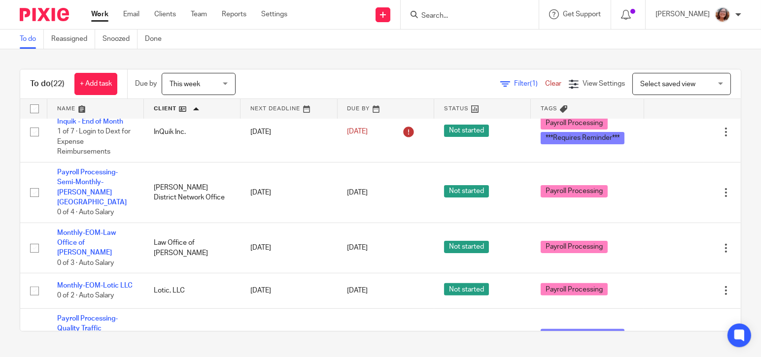
scroll to position [434, 0]
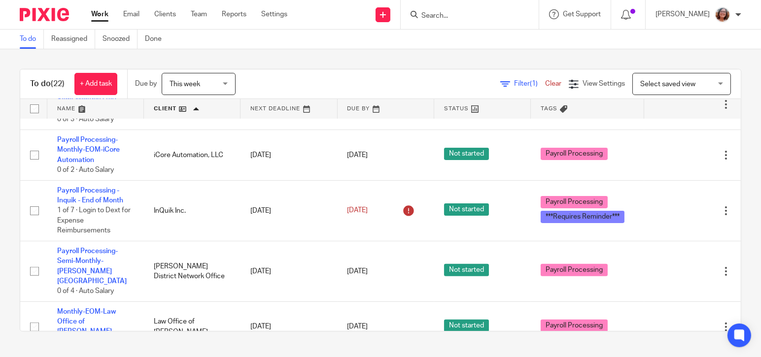
click at [458, 12] on input "Search" at bounding box center [465, 16] width 89 height 9
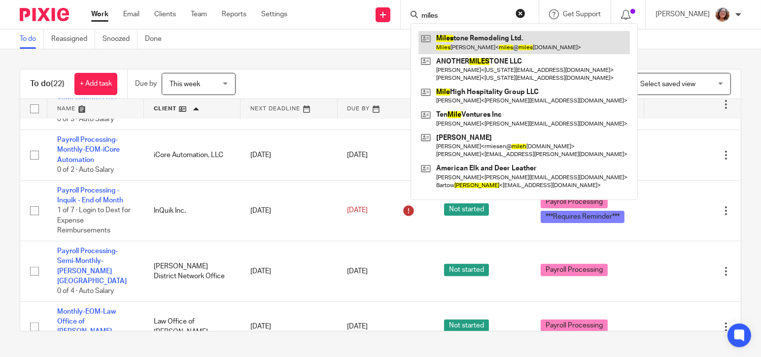
type input "miles"
click at [472, 36] on link at bounding box center [525, 42] width 212 height 23
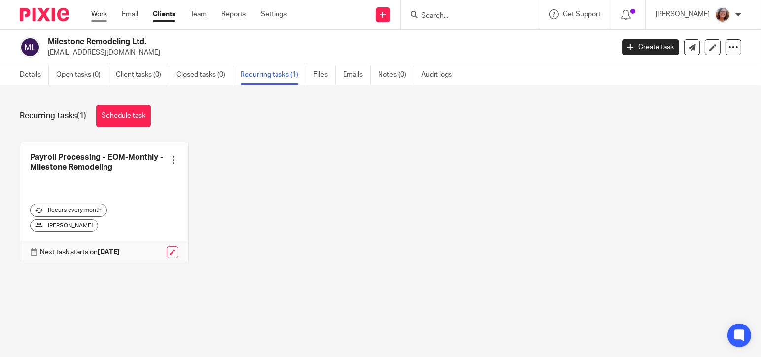
click at [99, 15] on link "Work" at bounding box center [99, 14] width 16 height 10
